Goal: Task Accomplishment & Management: Check status

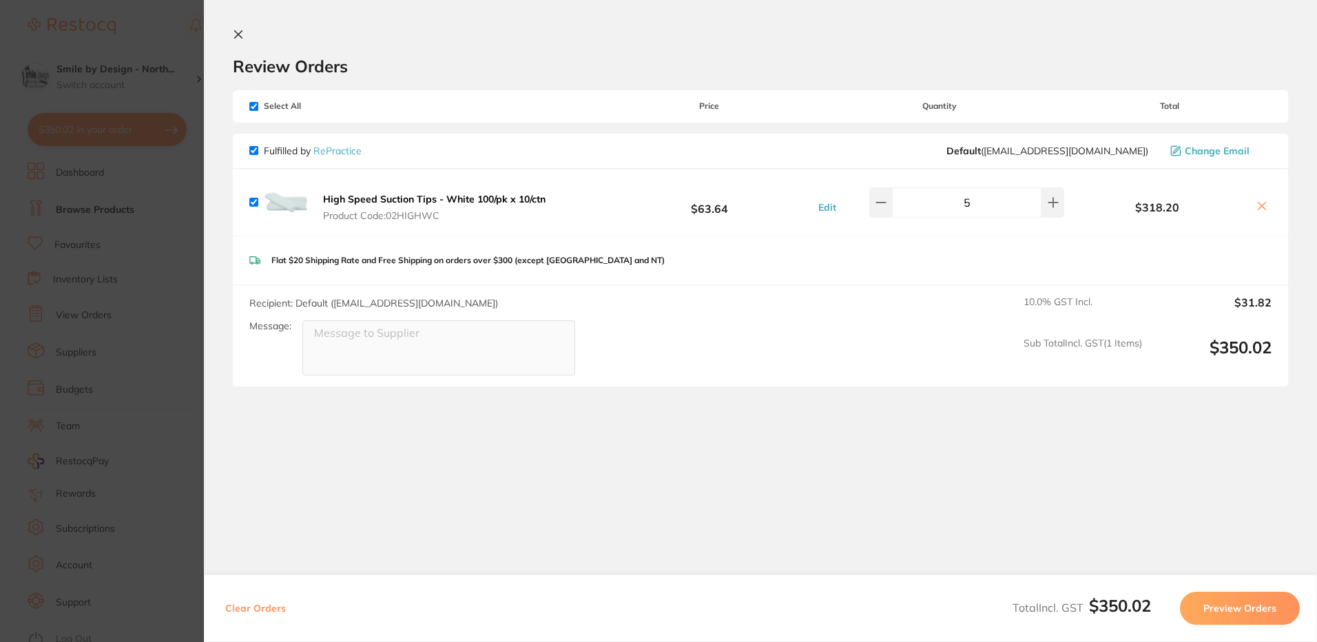
click at [190, 203] on section "Update RRP Set your pre negotiated price for this item. Item Agreed RRP (excl. …" at bounding box center [658, 321] width 1317 height 642
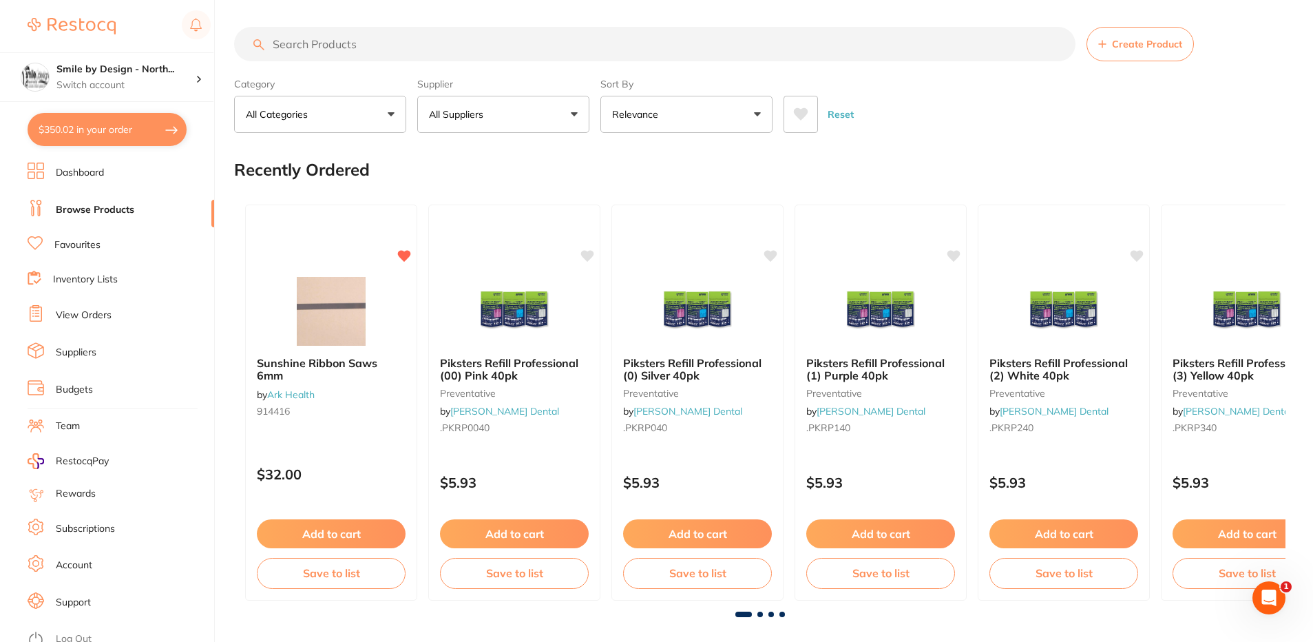
click at [72, 317] on link "View Orders" at bounding box center [84, 315] width 56 height 14
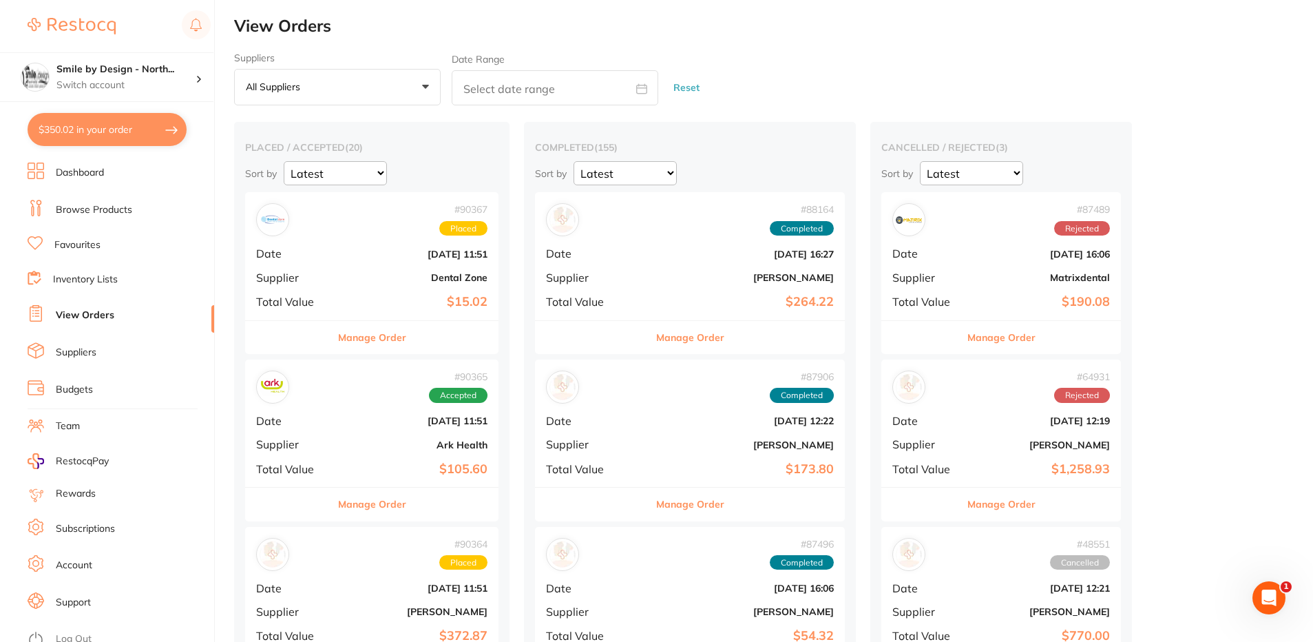
click at [364, 262] on div "# 90367 Placed Date [DATE] 11:51 Supplier Dental Zone Total Value $15.02" at bounding box center [371, 255] width 253 height 127
click at [385, 429] on div "# 90365 Accepted Date [DATE] 11:51 Supplier Ark Health Total Value $105.60" at bounding box center [371, 422] width 253 height 127
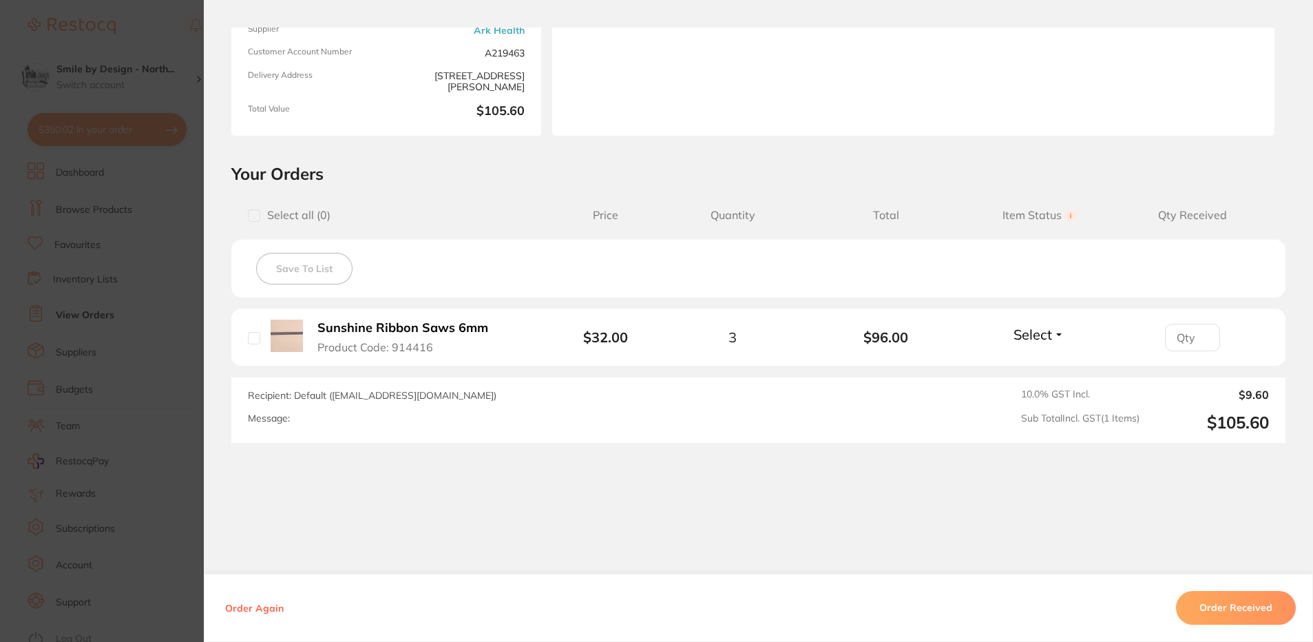
scroll to position [181, 0]
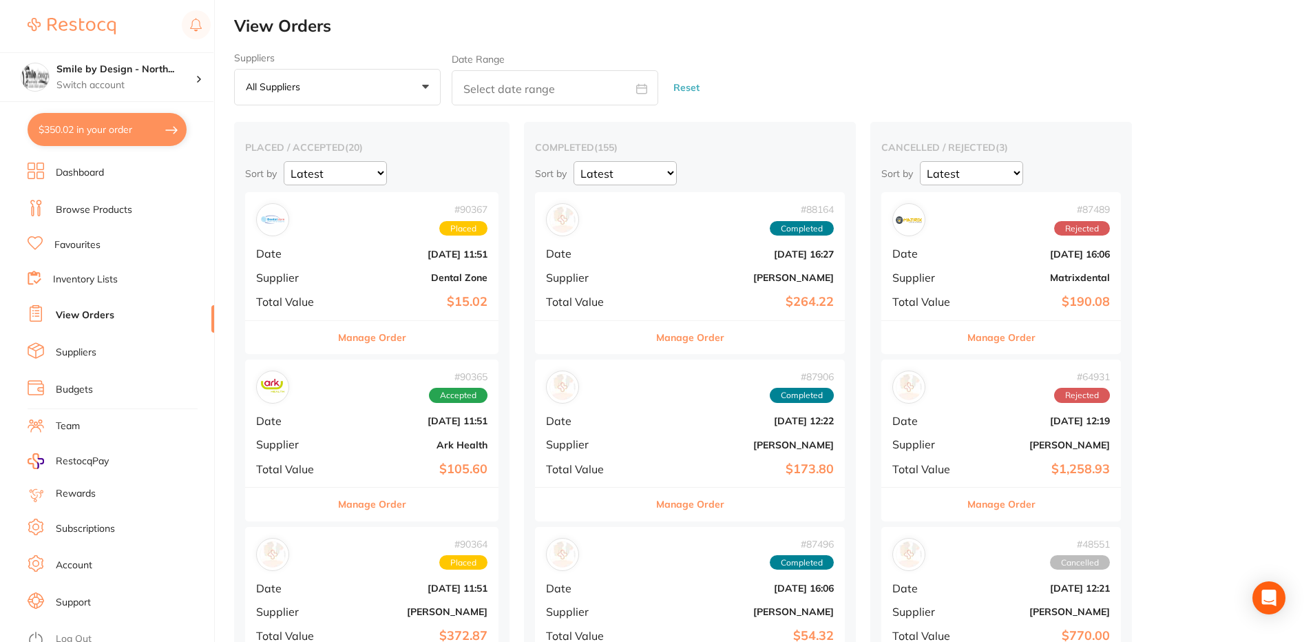
scroll to position [275, 0]
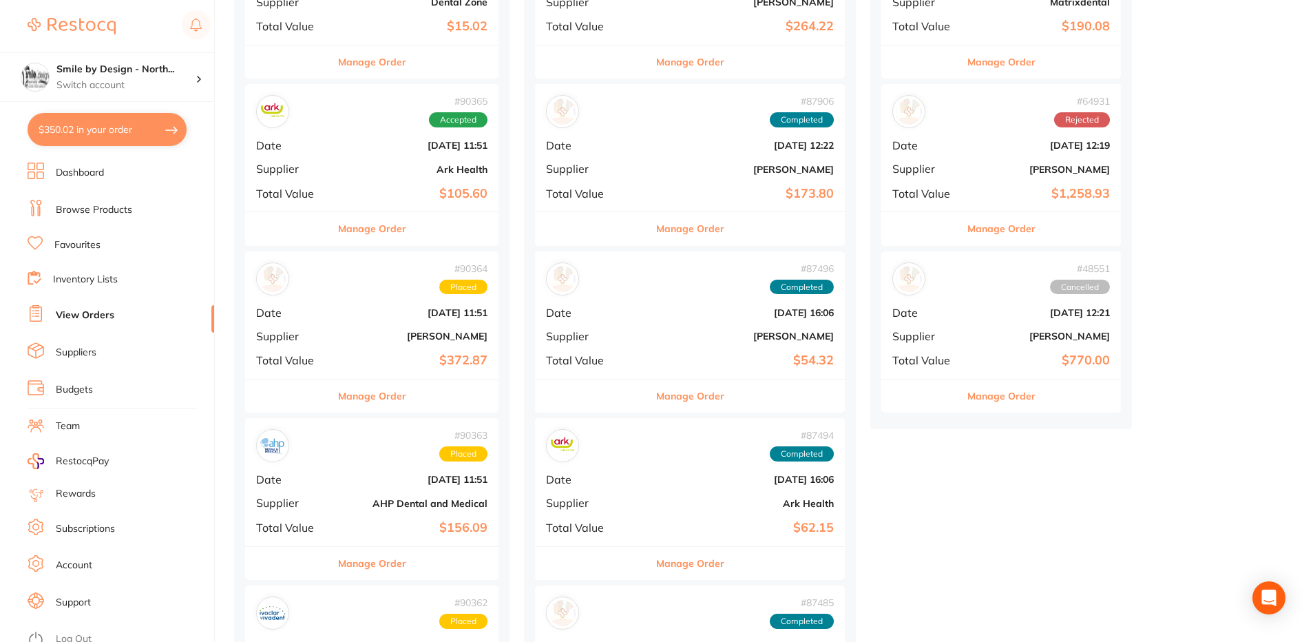
click at [381, 317] on b "[DATE] 11:51" at bounding box center [414, 312] width 147 height 11
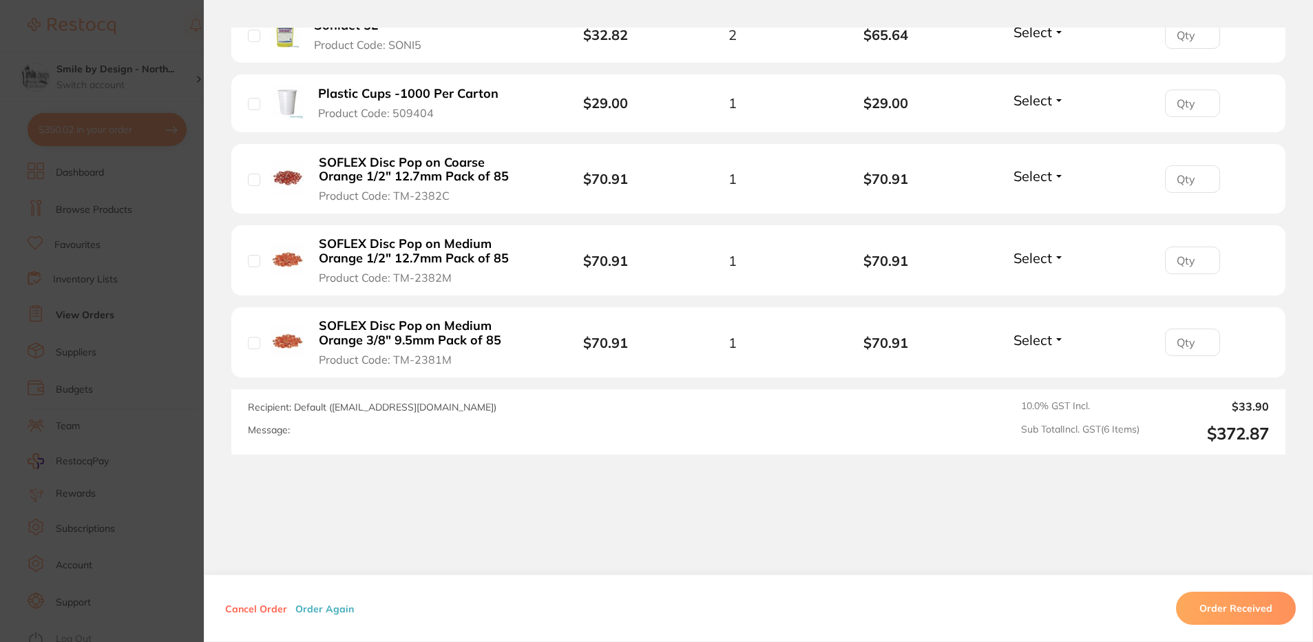
scroll to position [576, 0]
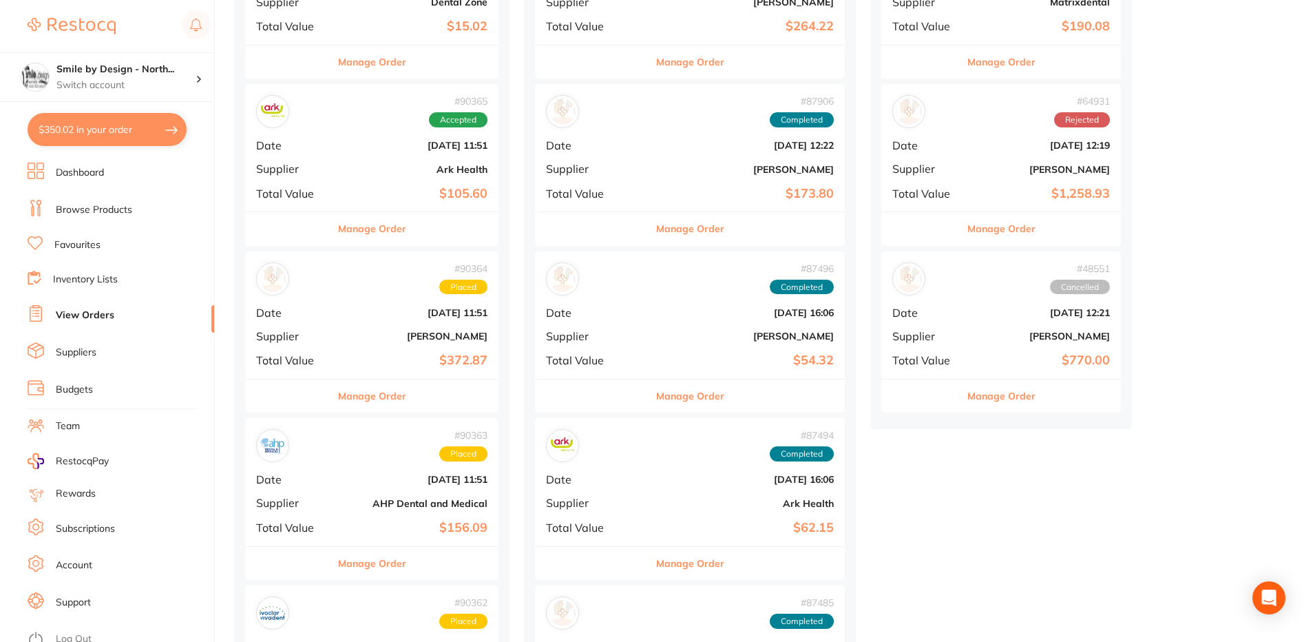
scroll to position [482, 0]
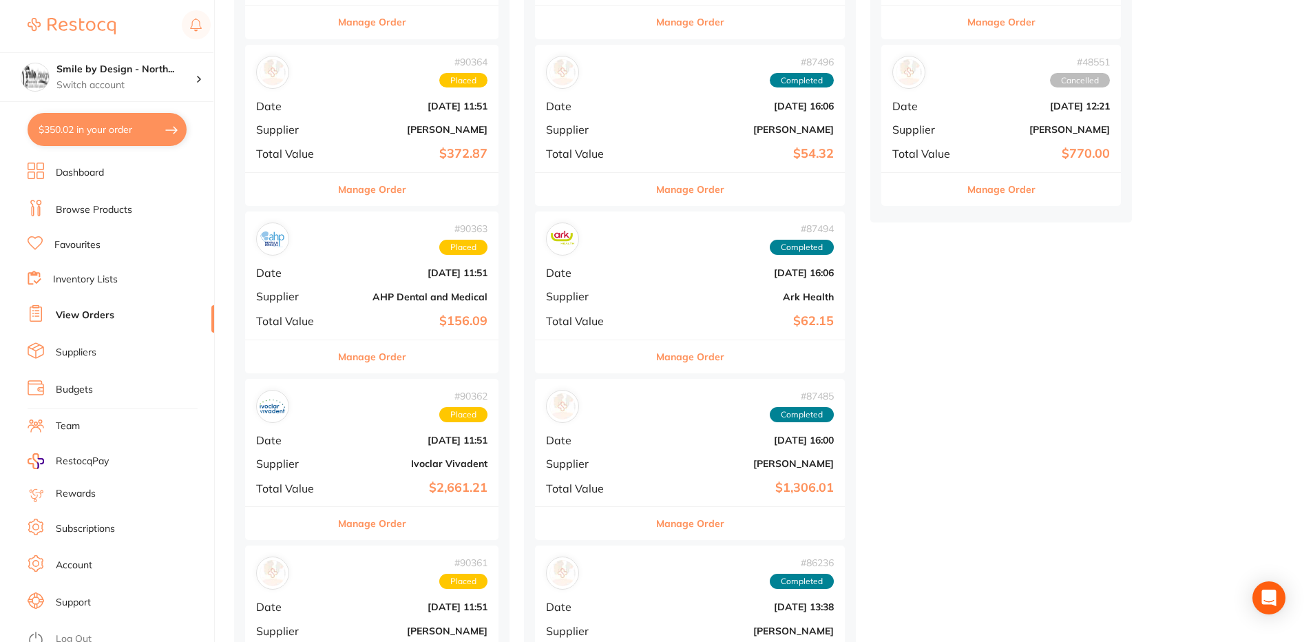
click at [392, 291] on b "AHP Dental and Medical" at bounding box center [414, 296] width 147 height 11
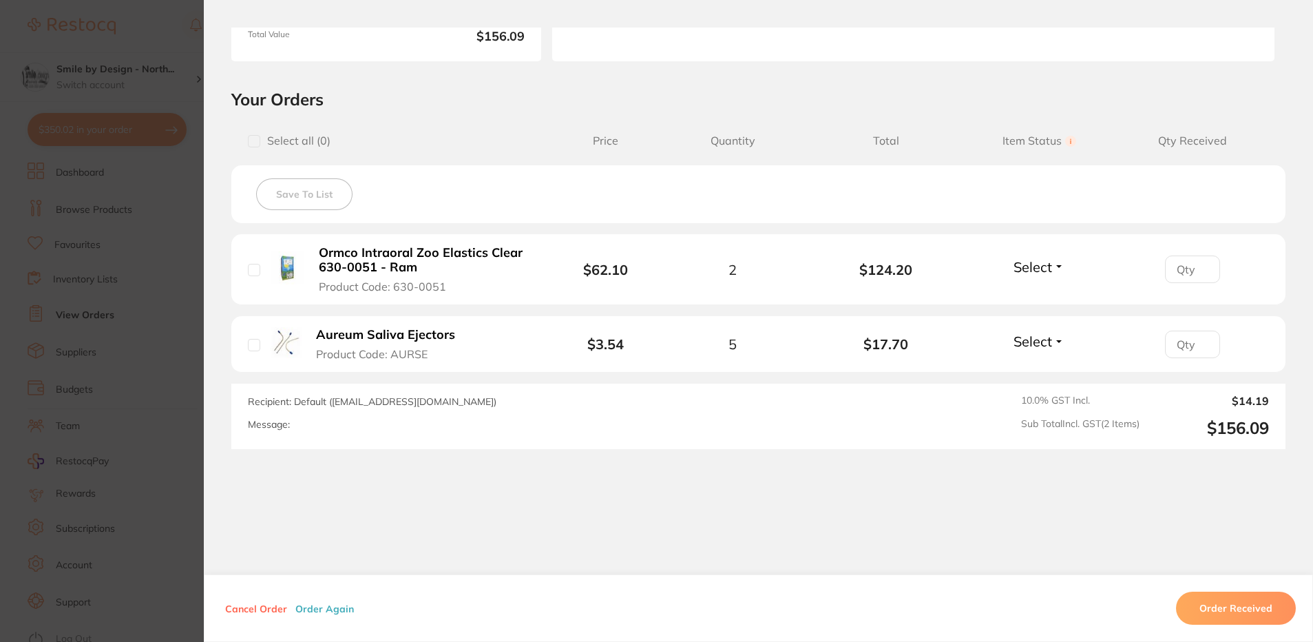
scroll to position [262, 0]
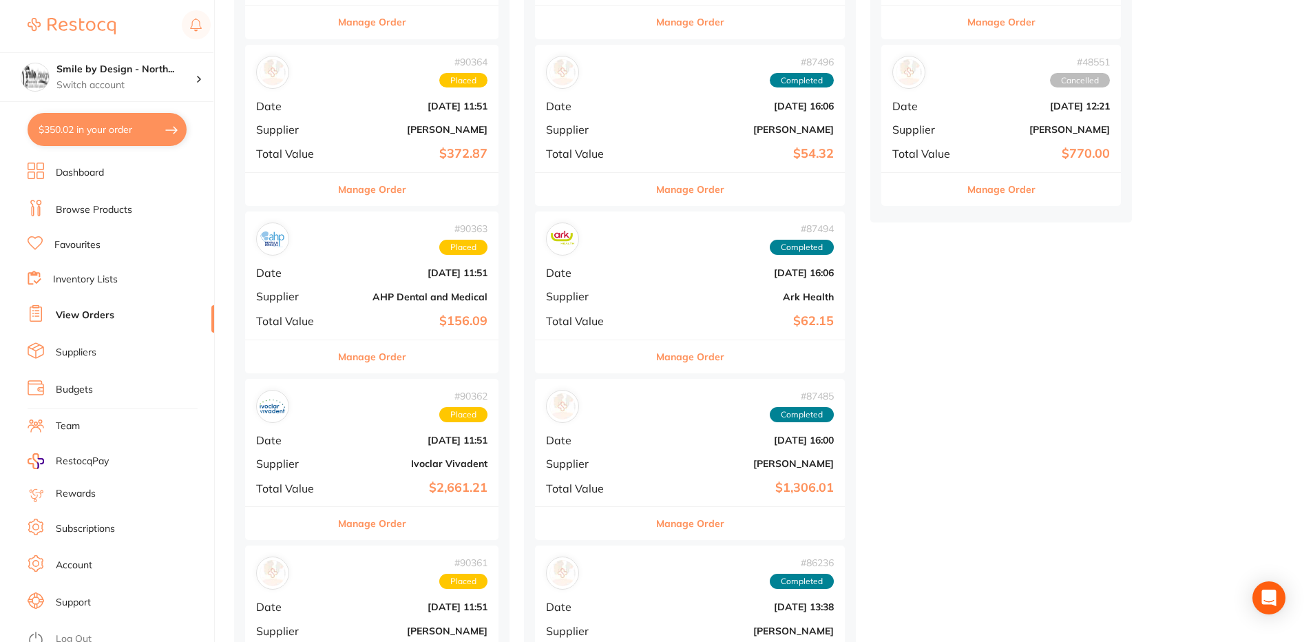
scroll to position [620, 0]
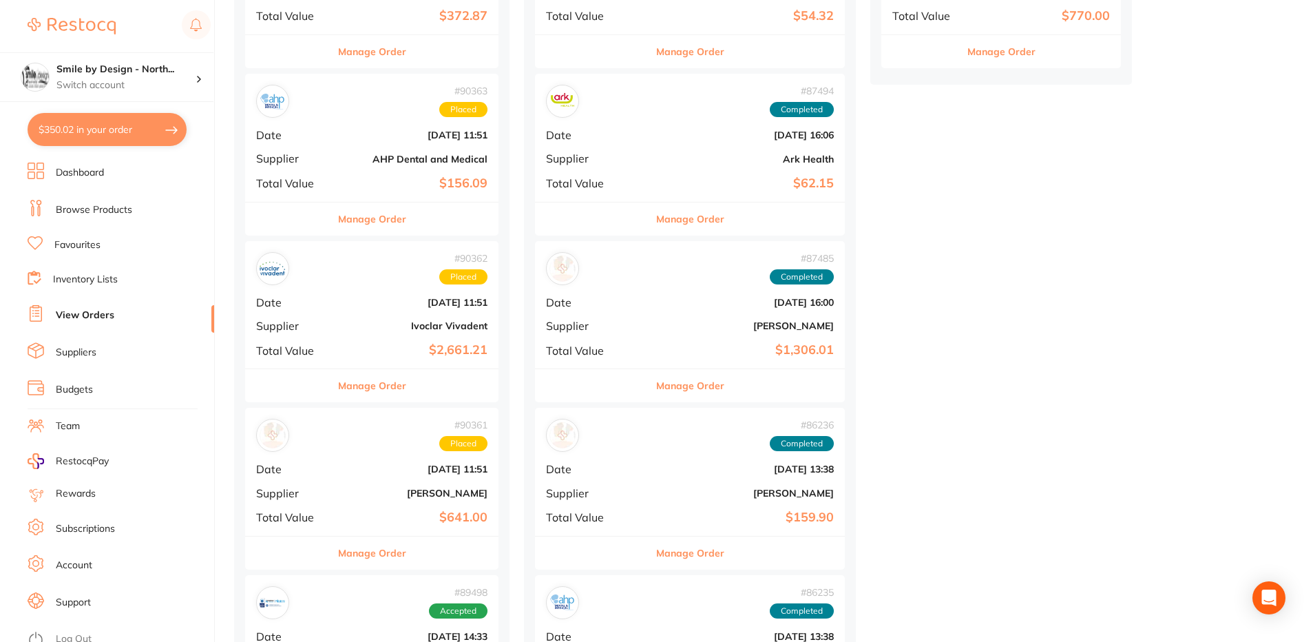
click at [377, 308] on div "# 90362 Placed Date [DATE] 11:51 Supplier Ivoclar Vivadent Total Value $2,661.21" at bounding box center [371, 304] width 253 height 127
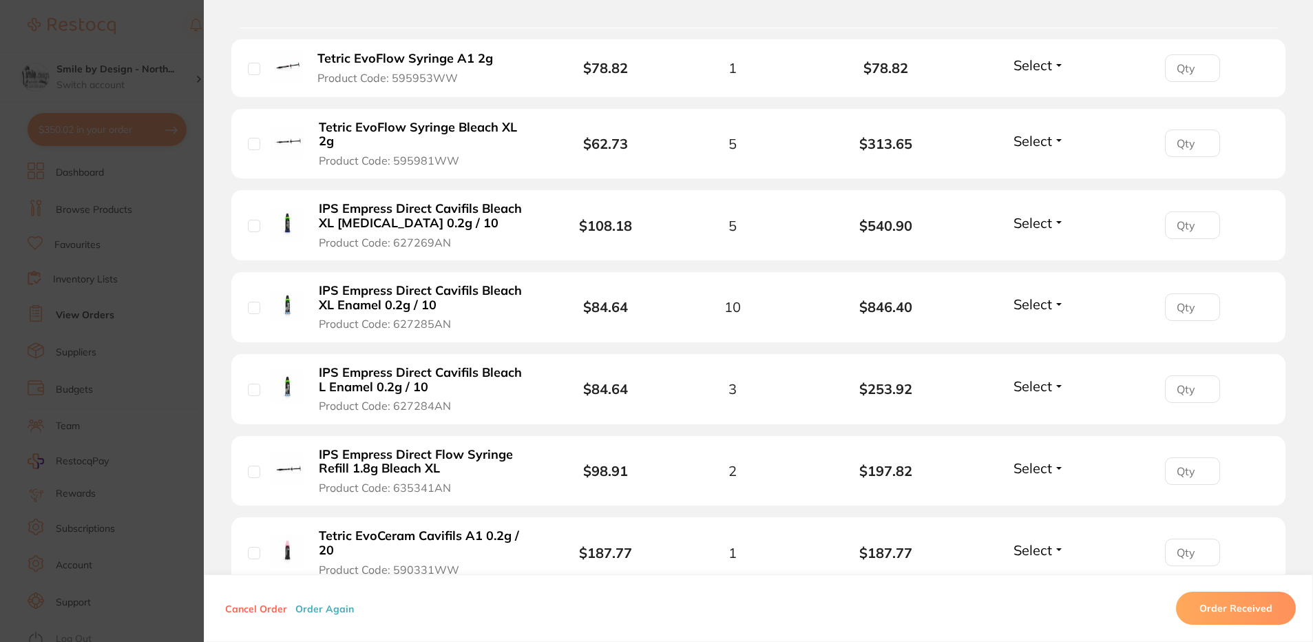
scroll to position [413, 0]
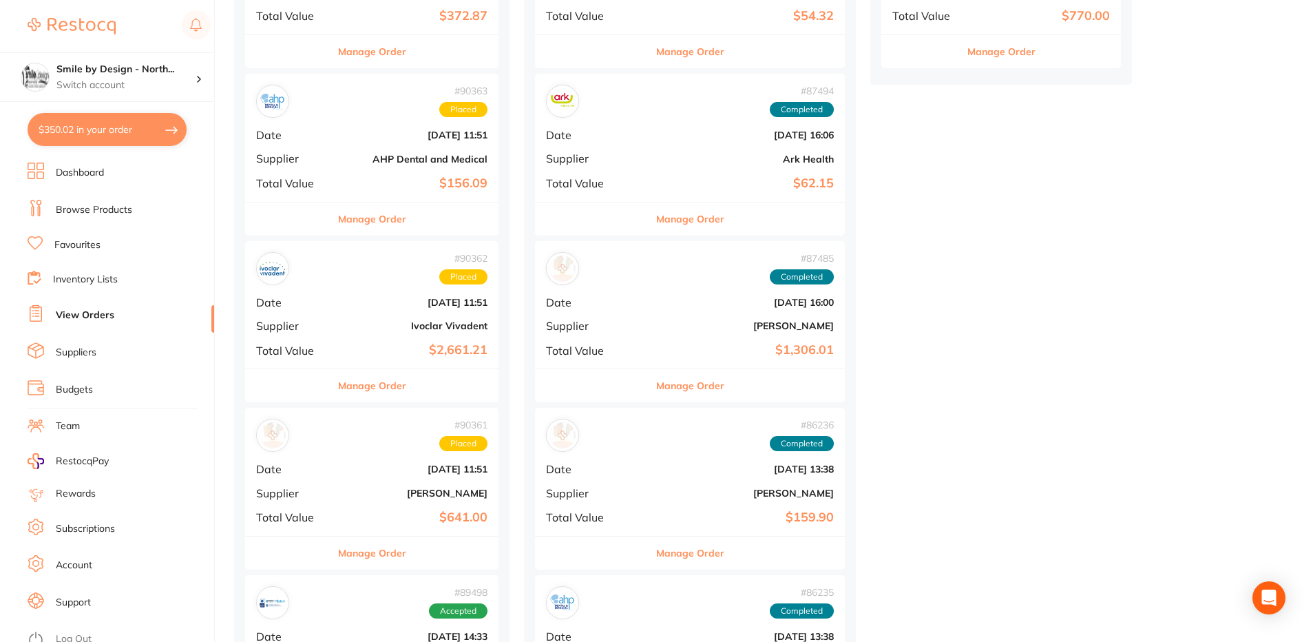
scroll to position [757, 0]
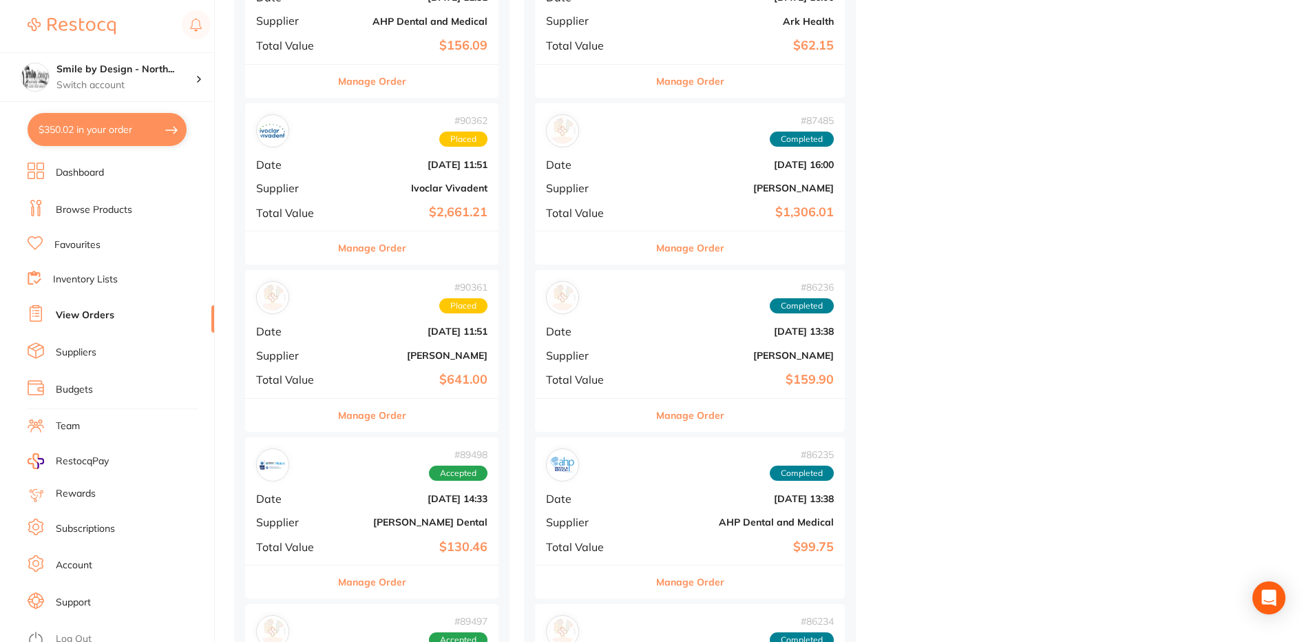
click at [390, 371] on div "# 90361 Placed Date [DATE] 11:51 Supplier [PERSON_NAME] Total Value $641.00" at bounding box center [371, 333] width 253 height 127
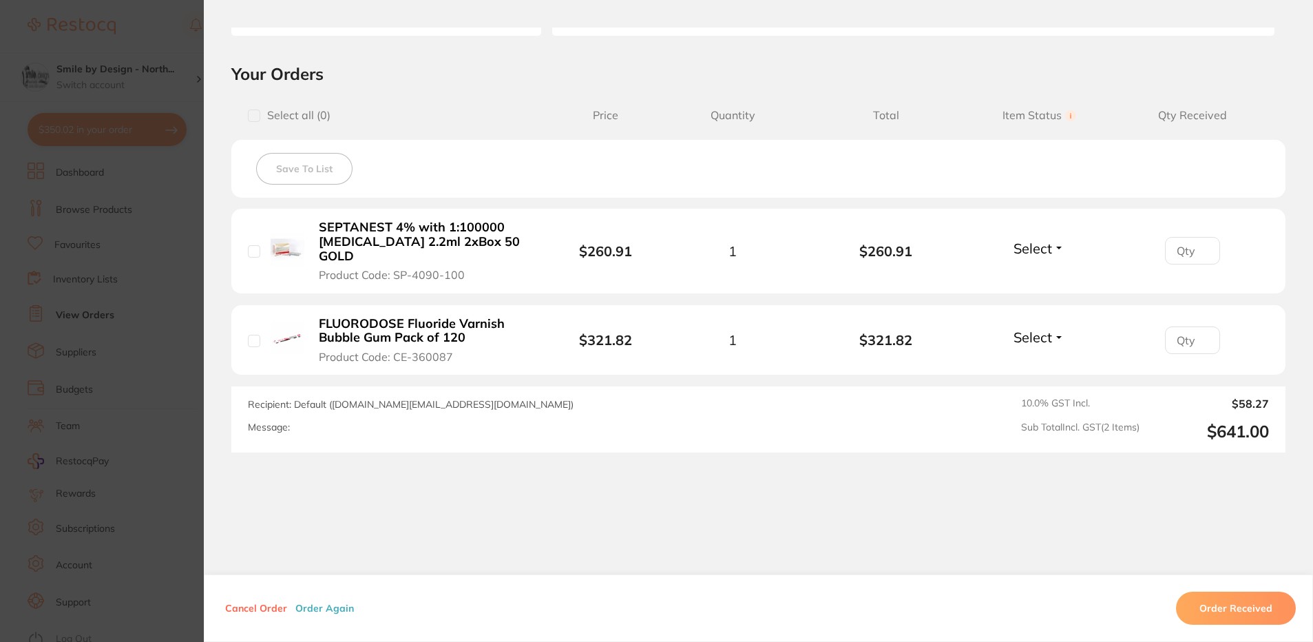
scroll to position [276, 0]
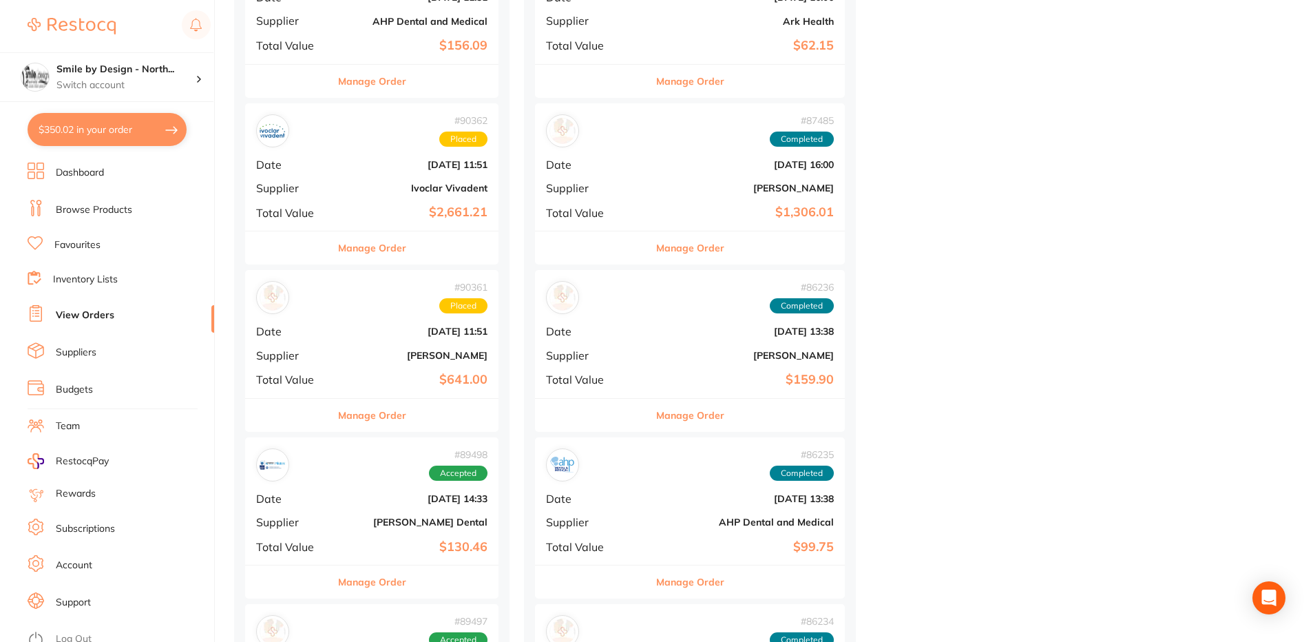
scroll to position [964, 0]
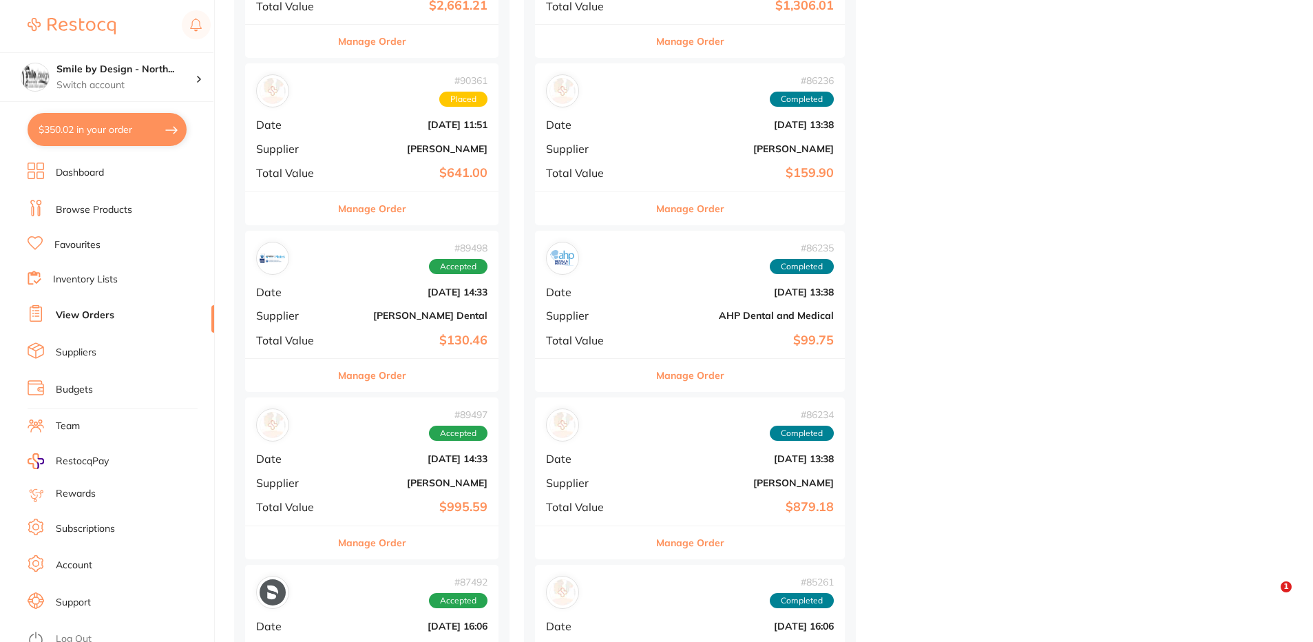
click at [388, 305] on div "# 89498 Accepted Date [DATE] 14:33 Supplier [PERSON_NAME] Dental Total Value $1…" at bounding box center [371, 294] width 253 height 127
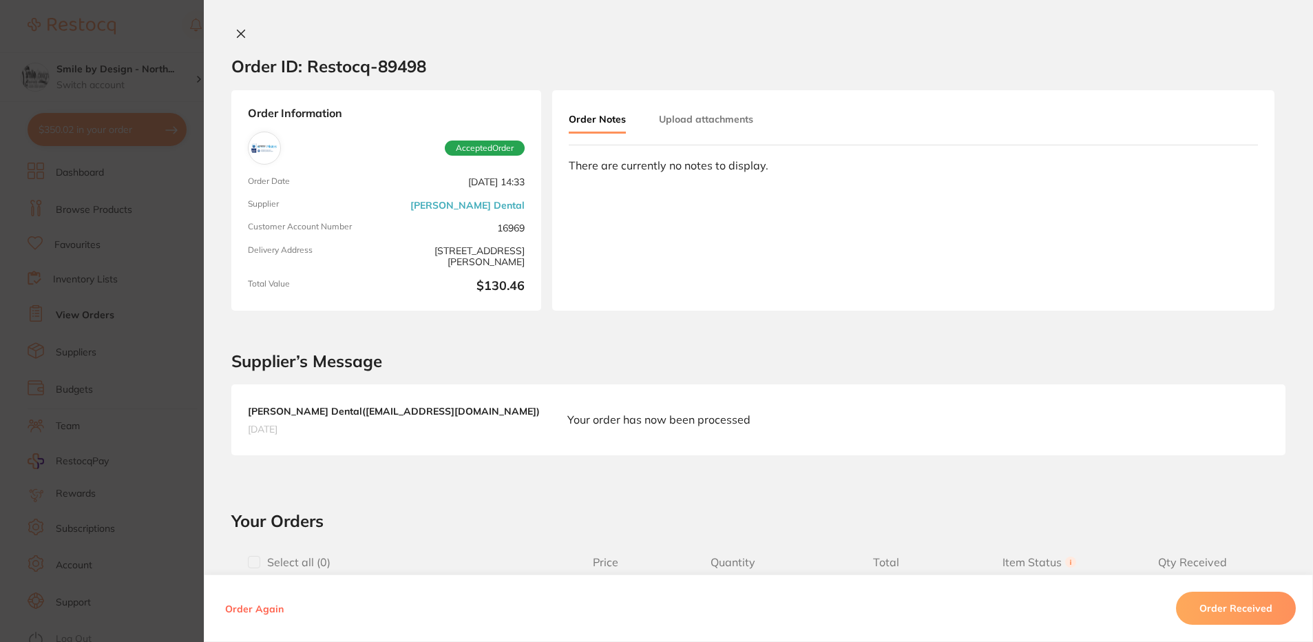
scroll to position [275, 0]
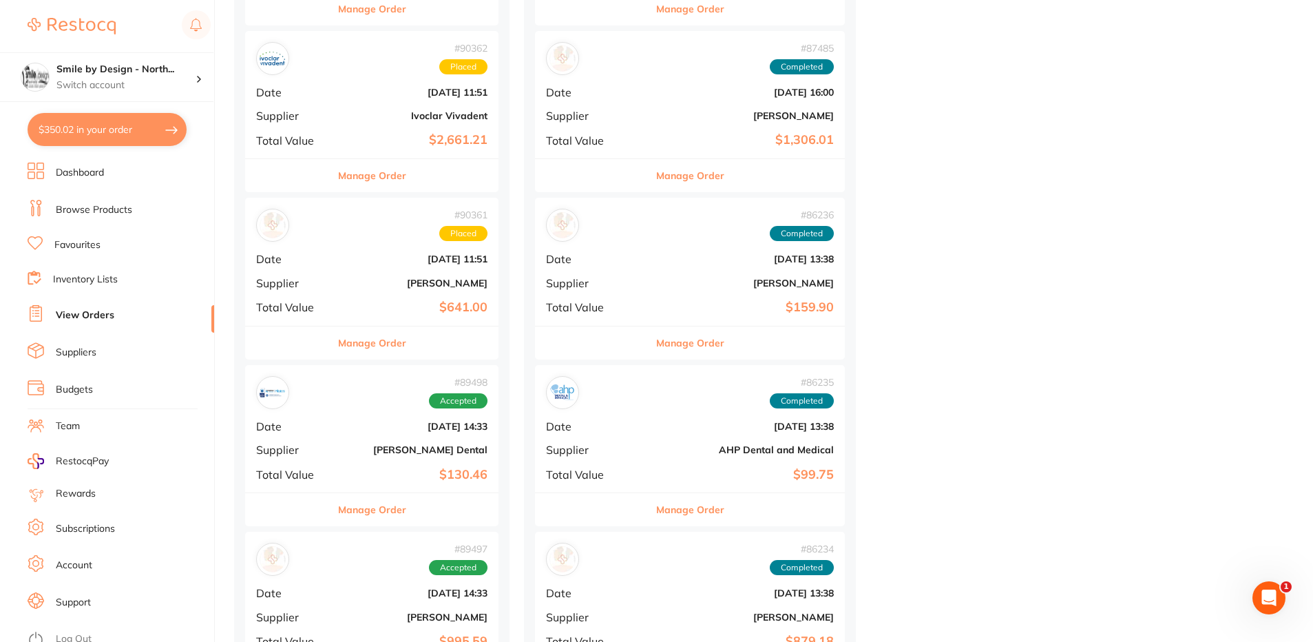
scroll to position [826, 0]
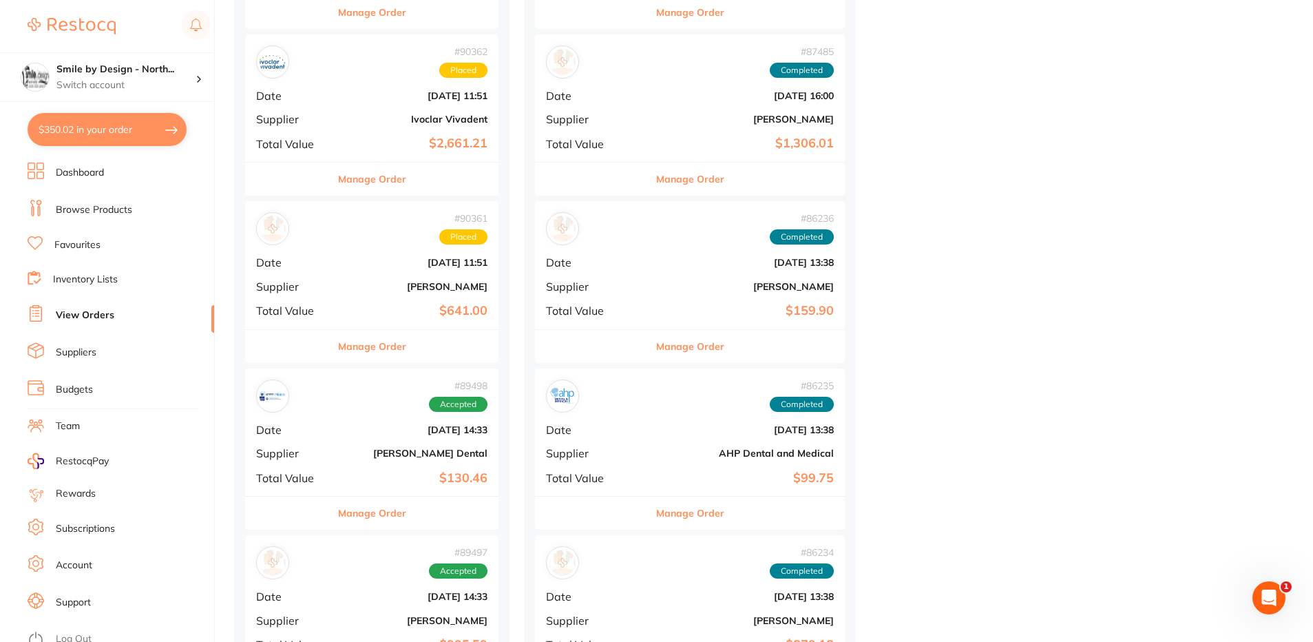
click at [397, 287] on b "[PERSON_NAME]" at bounding box center [414, 286] width 147 height 11
click at [398, 444] on div "# 89498 Accepted Date [DATE] 14:33 Supplier [PERSON_NAME] Dental Total Value $1…" at bounding box center [371, 431] width 253 height 127
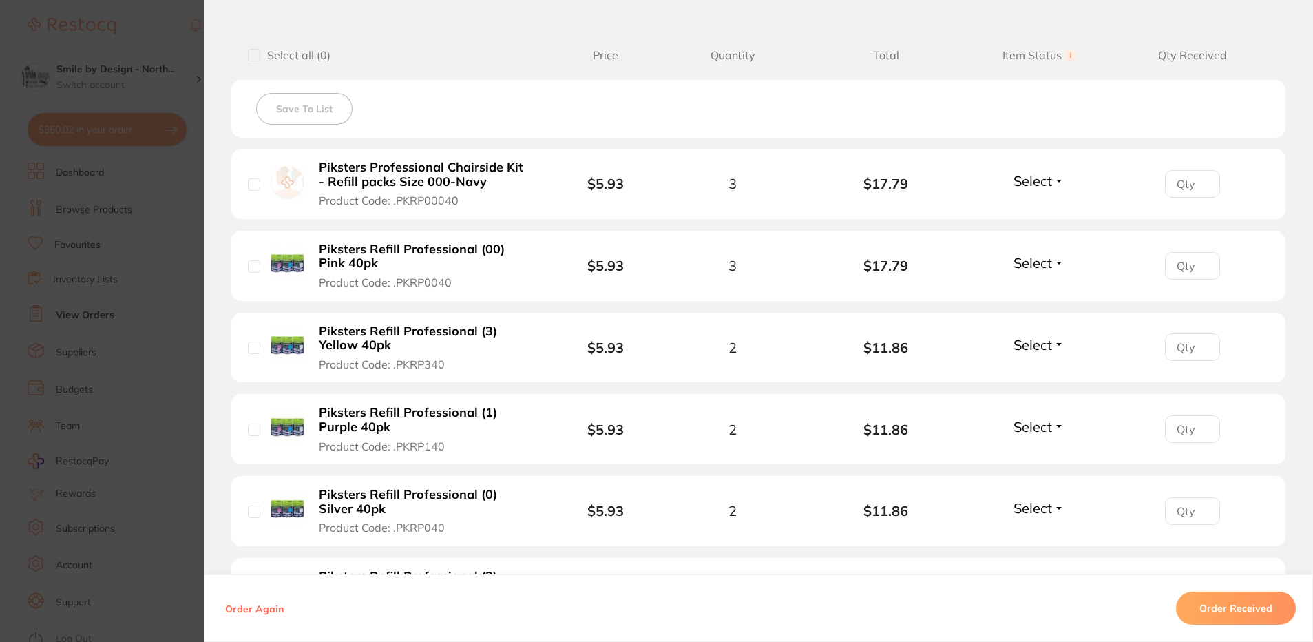
scroll to position [482, 0]
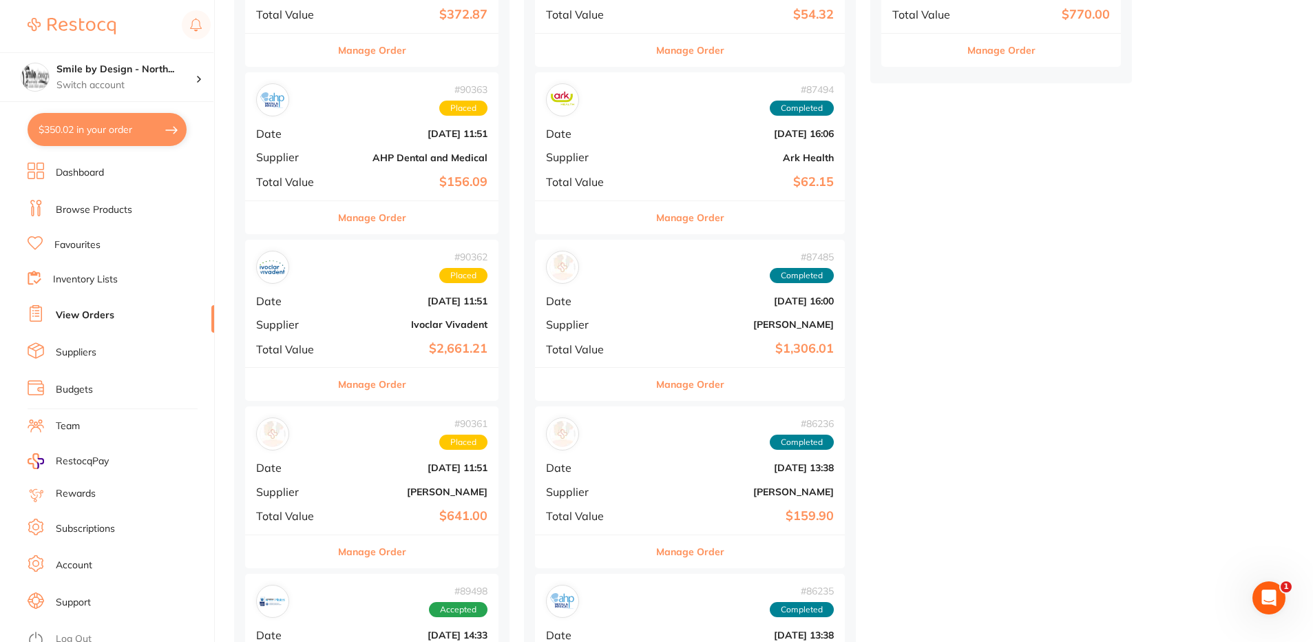
scroll to position [620, 0]
click at [390, 499] on div "# 90361 Placed Date [DATE] 11:51 Supplier [PERSON_NAME] Total Value $641.00" at bounding box center [371, 471] width 253 height 127
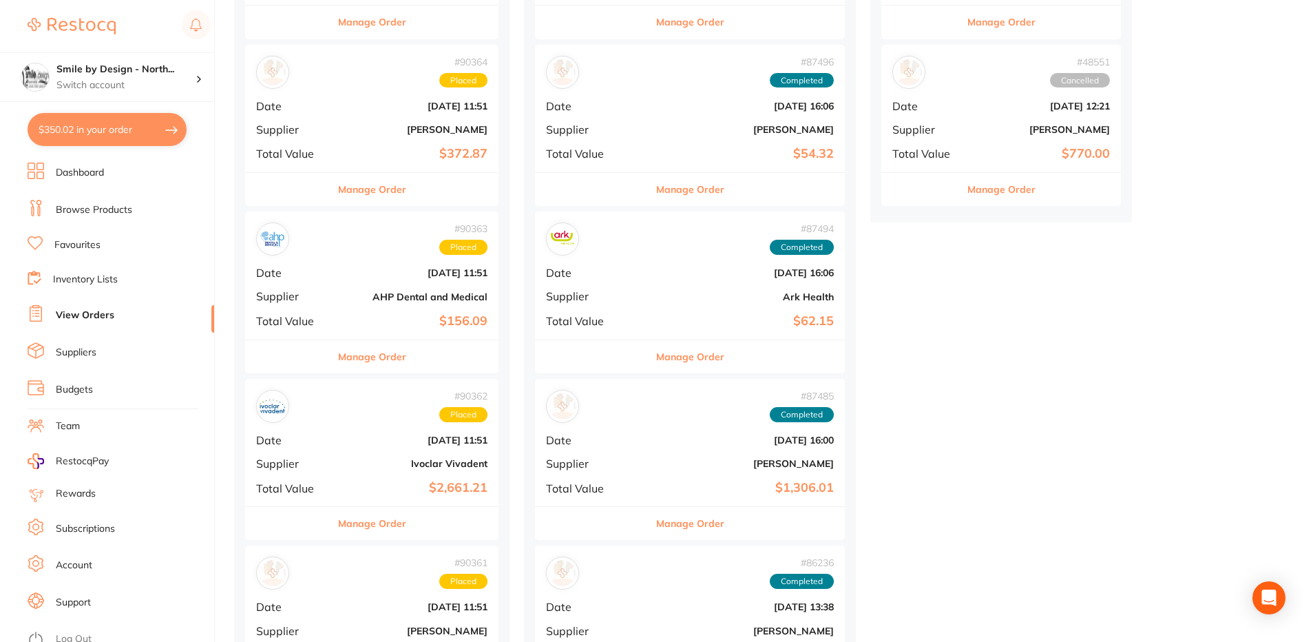
click at [390, 440] on b "[DATE] 11:51" at bounding box center [414, 439] width 147 height 11
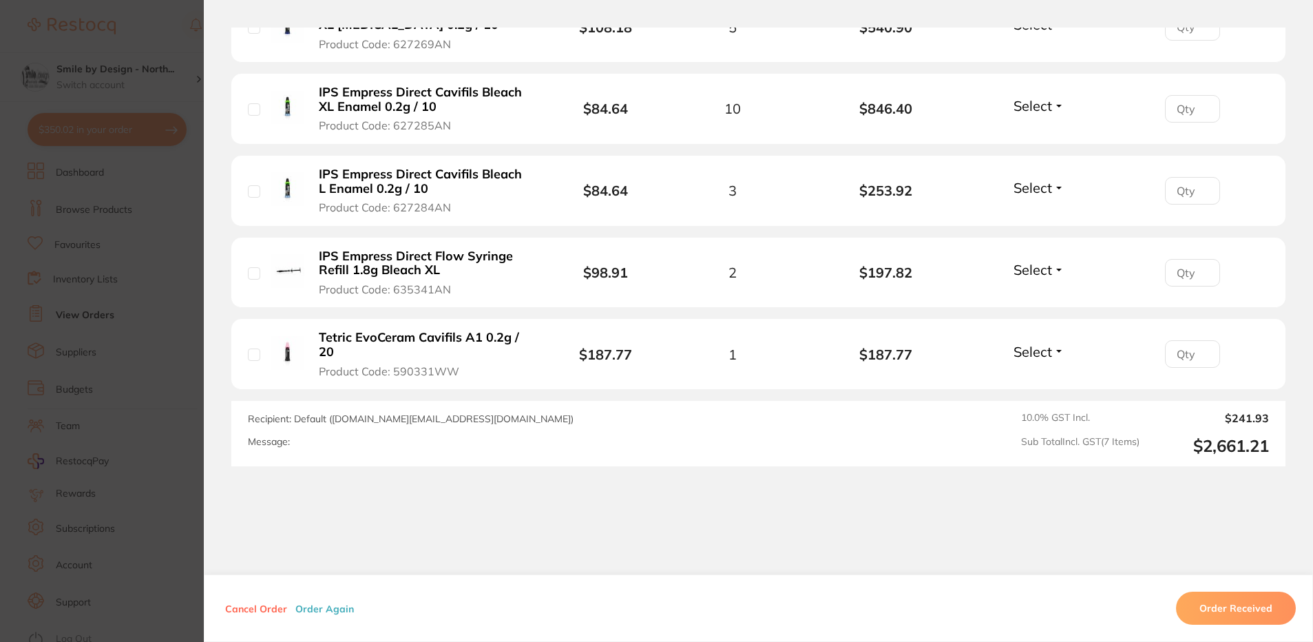
scroll to position [672, 0]
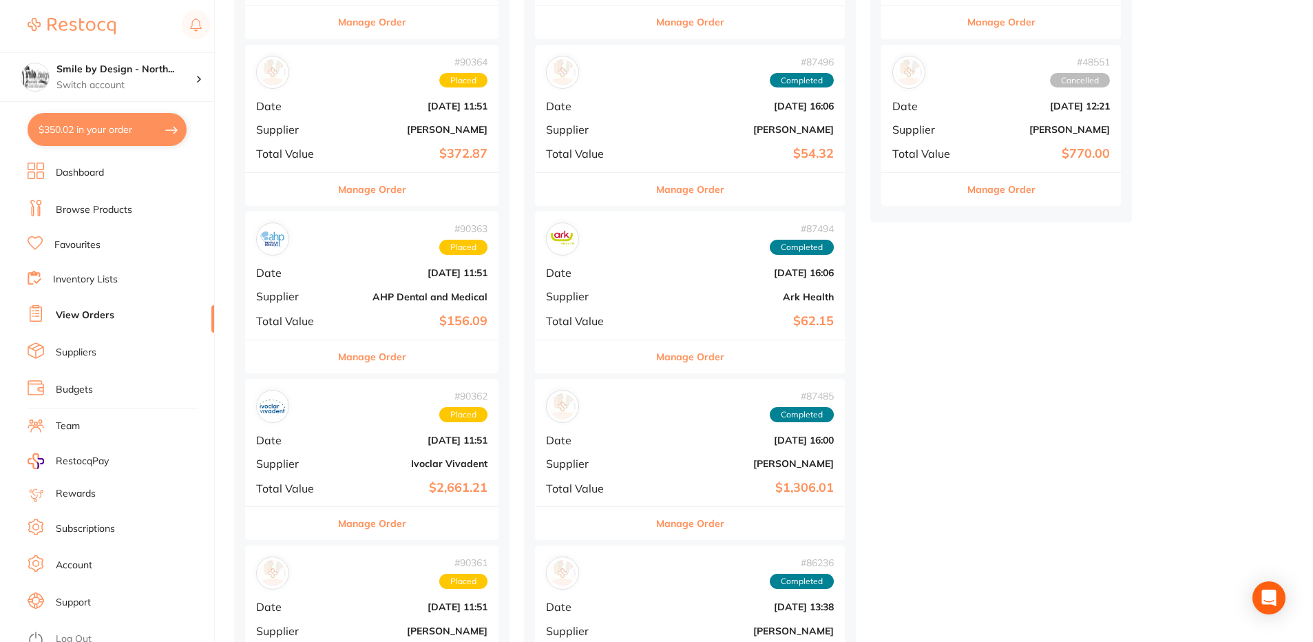
scroll to position [275, 0]
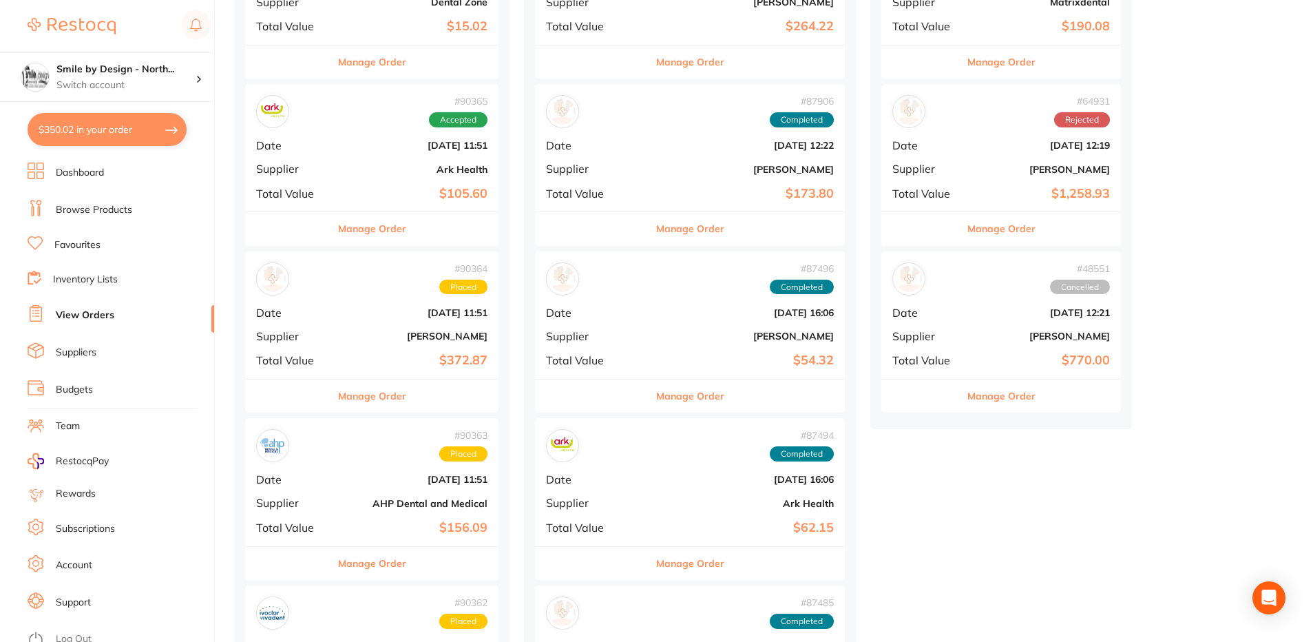
click at [385, 331] on b "[PERSON_NAME]" at bounding box center [414, 336] width 147 height 11
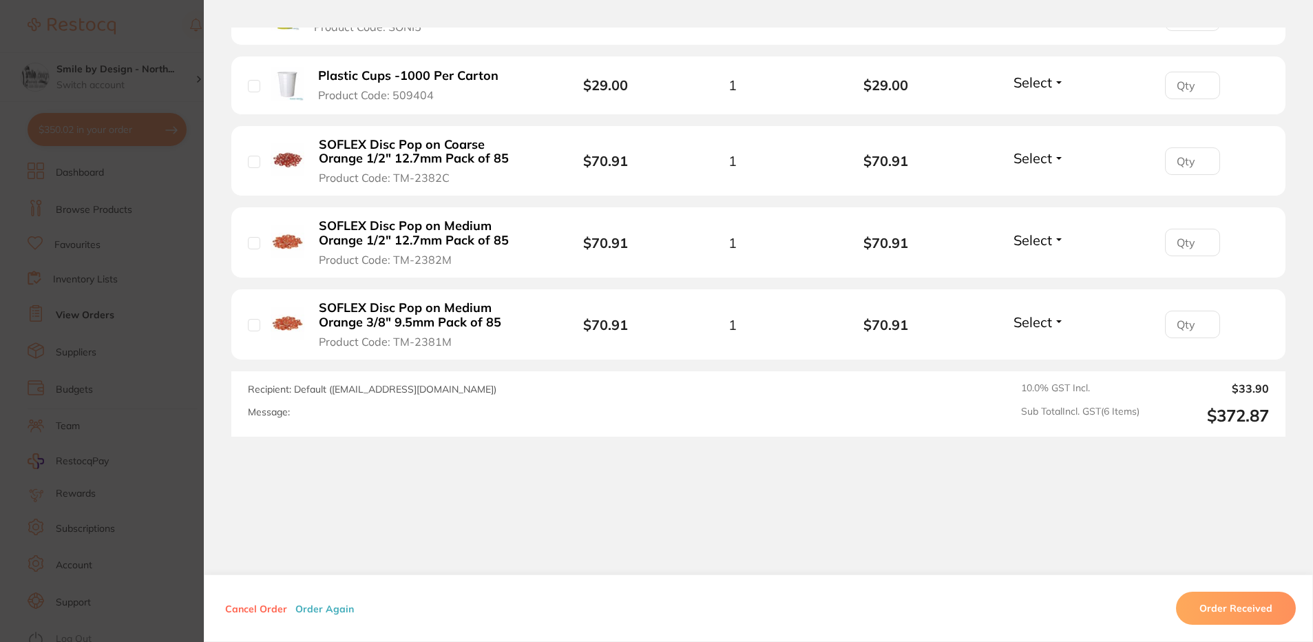
scroll to position [370, 0]
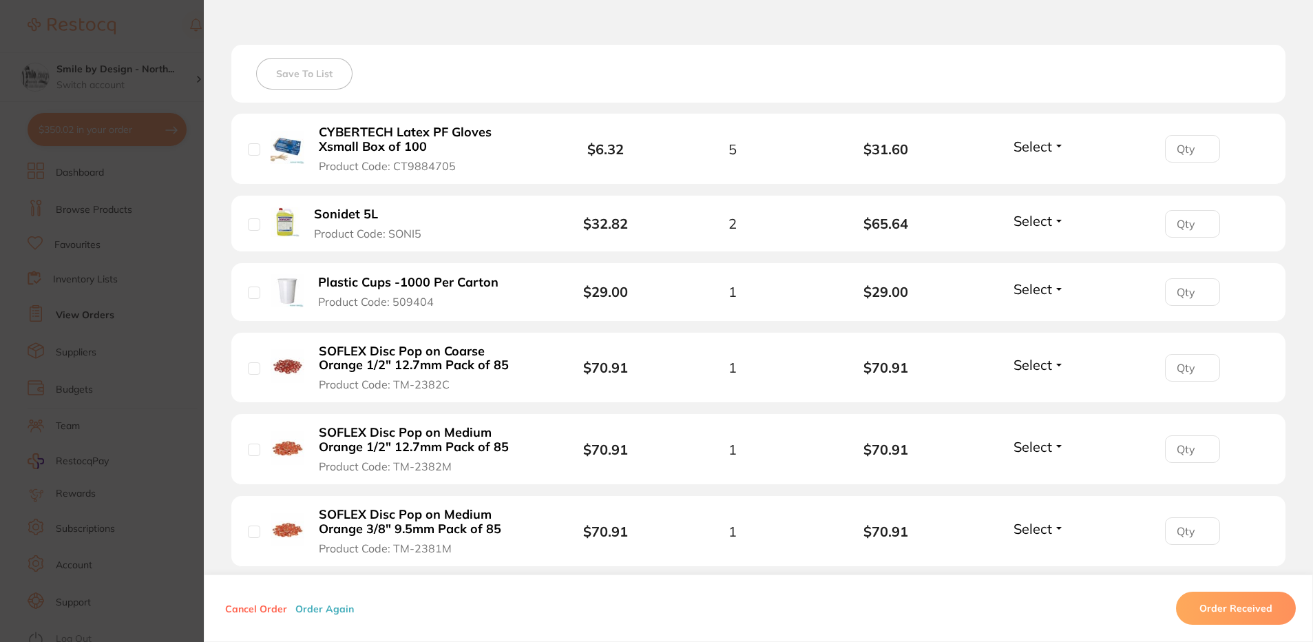
click at [110, 172] on section "Order ID: Restocq- 90364 Order Information Placed Order Order Date [DATE] 11:51…" at bounding box center [656, 321] width 1313 height 642
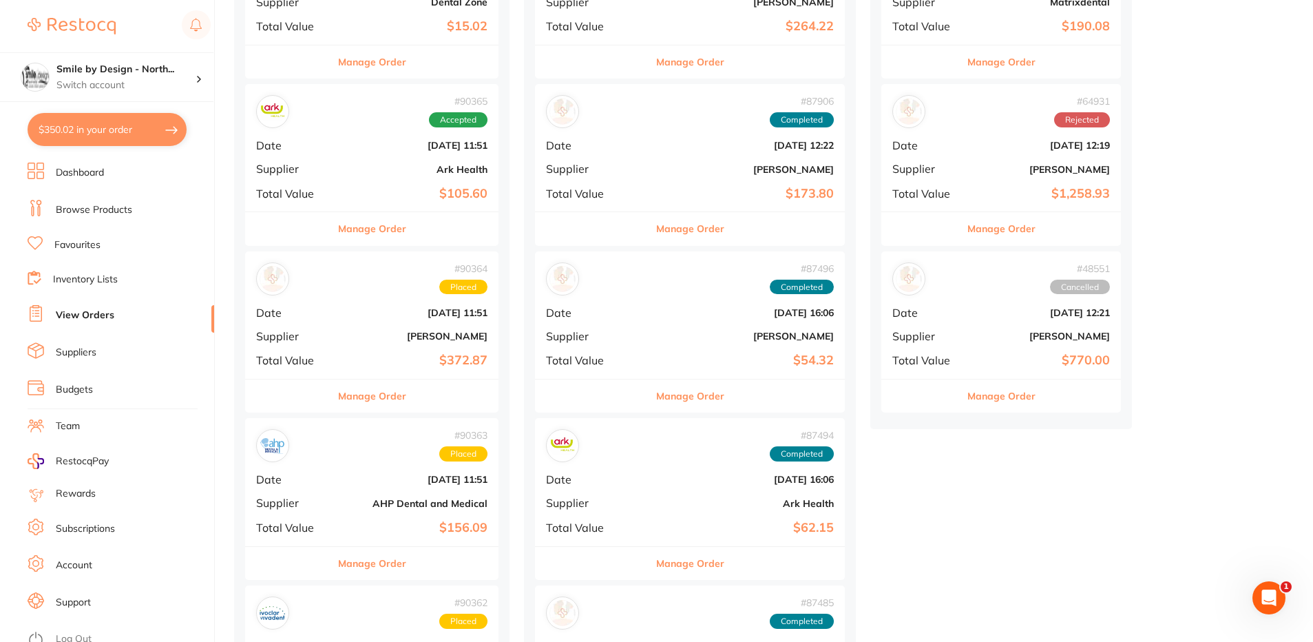
drag, startPoint x: 75, startPoint y: 121, endPoint x: 183, endPoint y: 158, distance: 114.1
click at [76, 121] on button "$350.02 in your order" at bounding box center [107, 129] width 159 height 33
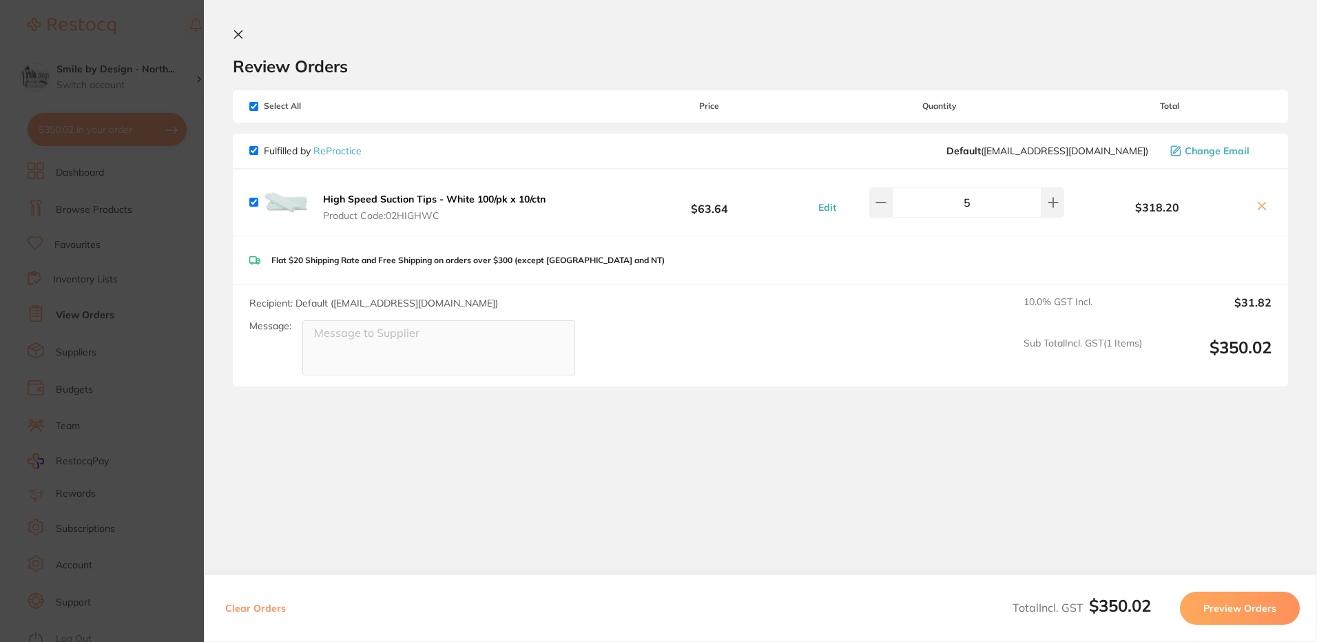
click at [239, 36] on icon at bounding box center [238, 34] width 11 height 11
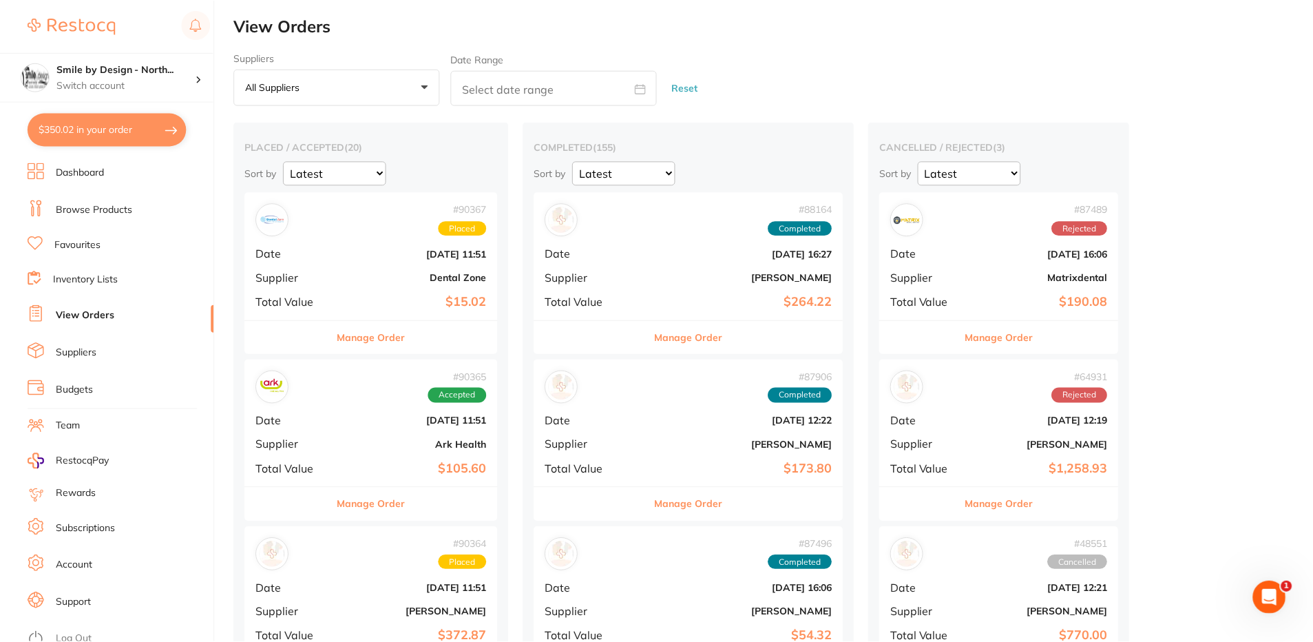
scroll to position [275, 0]
